Goal: Transaction & Acquisition: Download file/media

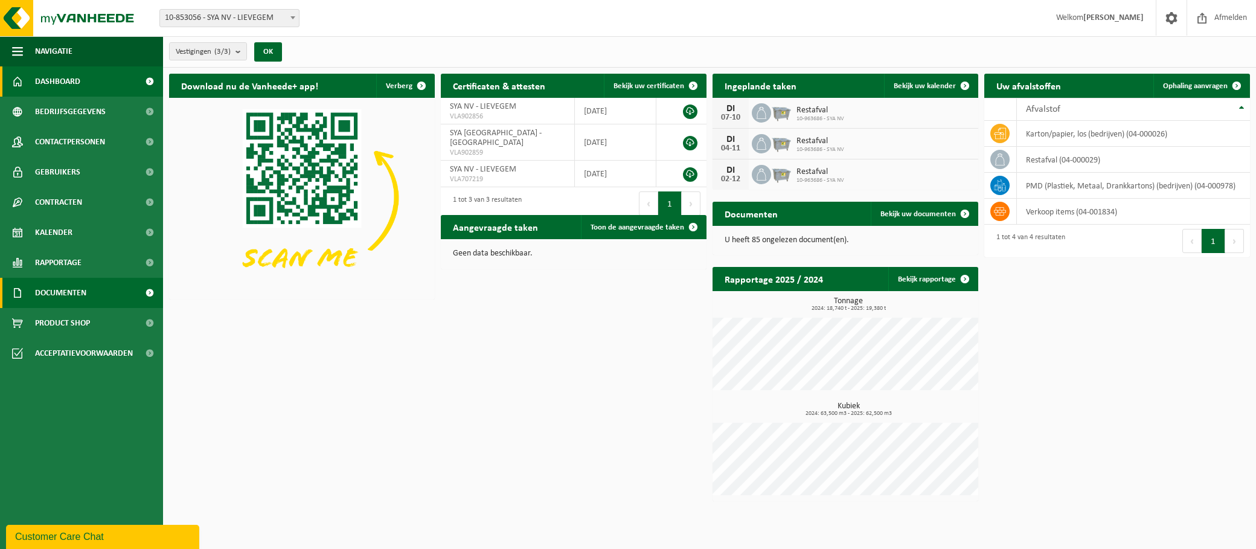
click at [70, 282] on span "Documenten" at bounding box center [60, 293] width 51 height 30
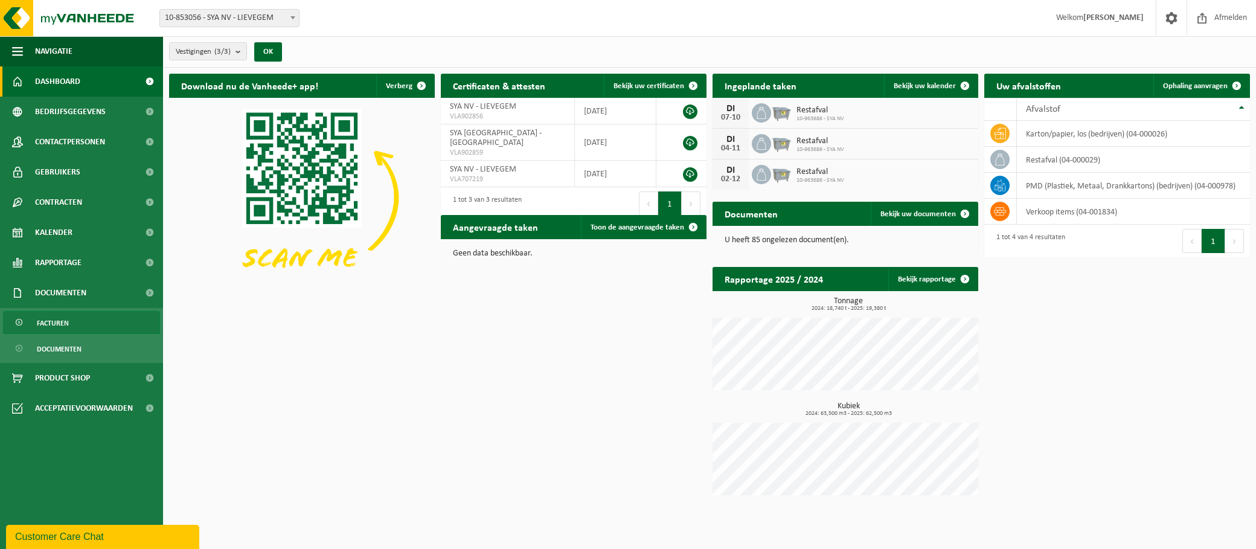
click at [88, 314] on link "Facturen" at bounding box center [81, 322] width 157 height 23
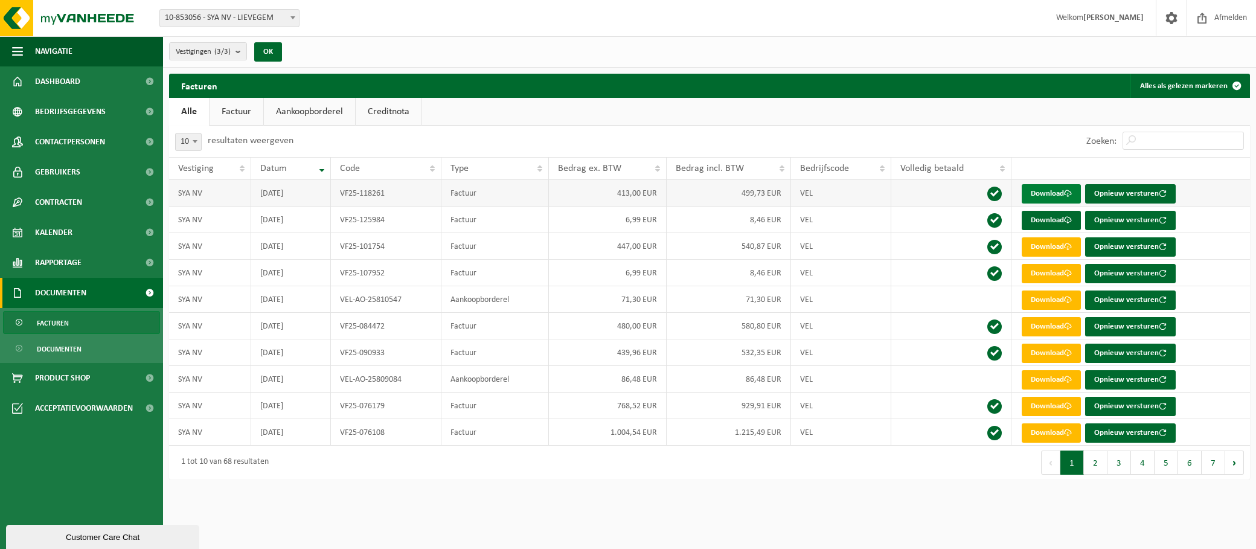
click at [1061, 189] on link "Download" at bounding box center [1050, 193] width 59 height 19
click at [1055, 222] on link "Download" at bounding box center [1050, 220] width 59 height 19
